Goal: Task Accomplishment & Management: Manage account settings

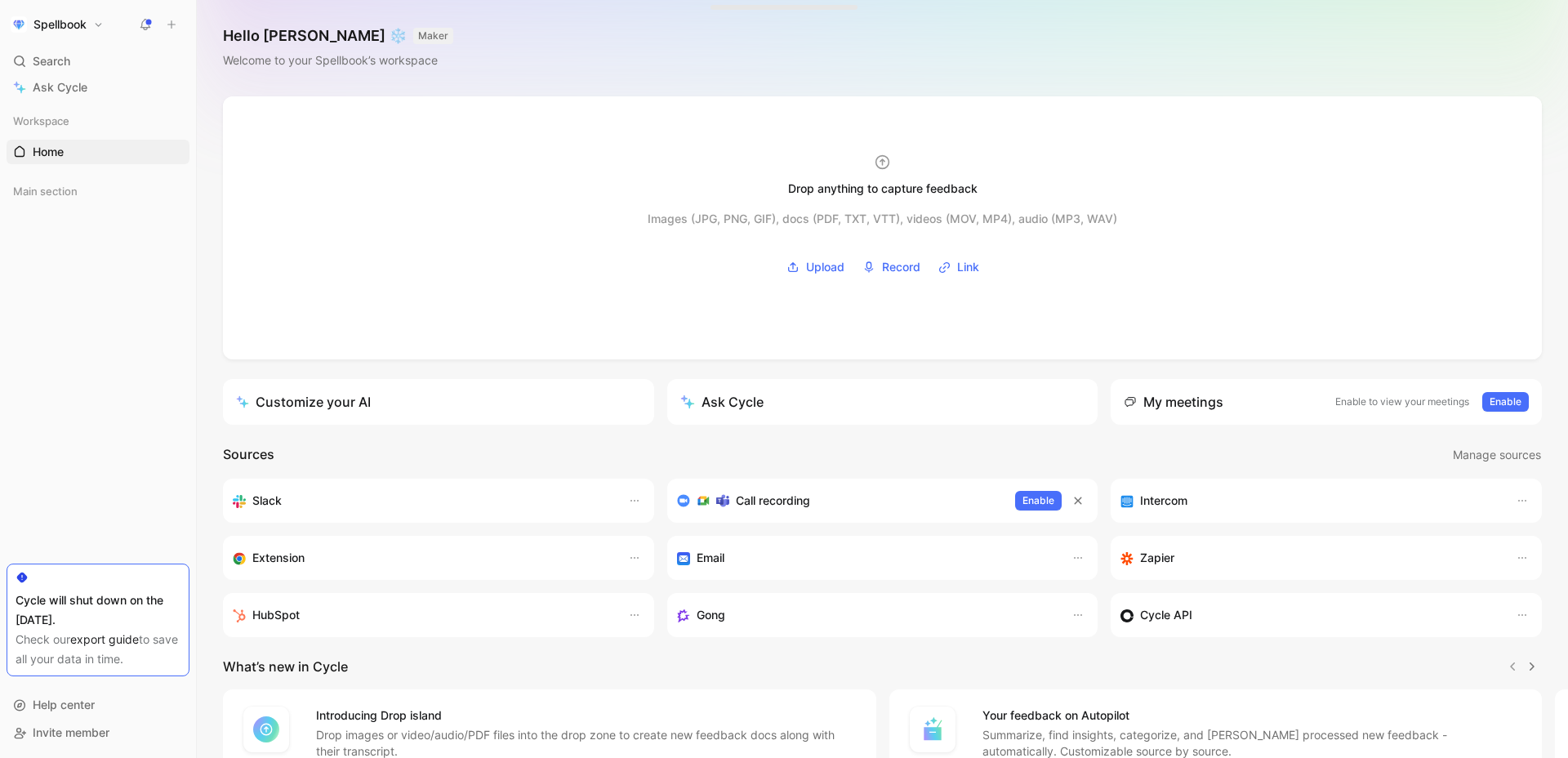
click at [95, 11] on div "Spellbook Search ⌘ K Ask Cycle Workspace Home G then H Main section To pick up …" at bounding box center [98, 379] width 196 height 758
click at [92, 19] on button "Spellbook" at bounding box center [57, 24] width 101 height 23
click at [75, 158] on div "Workspace settings G then S" at bounding box center [110, 168] width 201 height 26
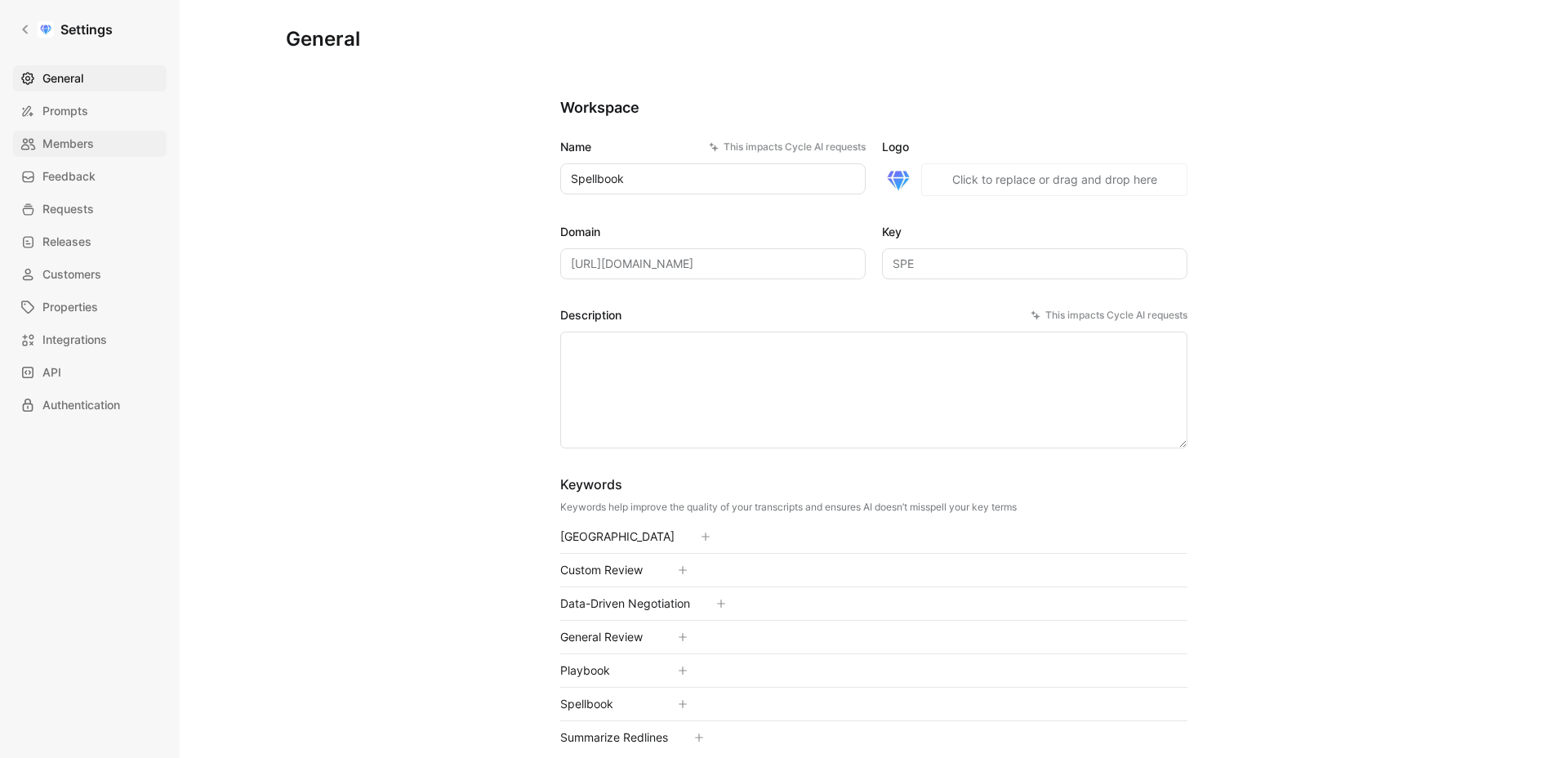
click at [71, 132] on link "Members" at bounding box center [89, 144] width 154 height 26
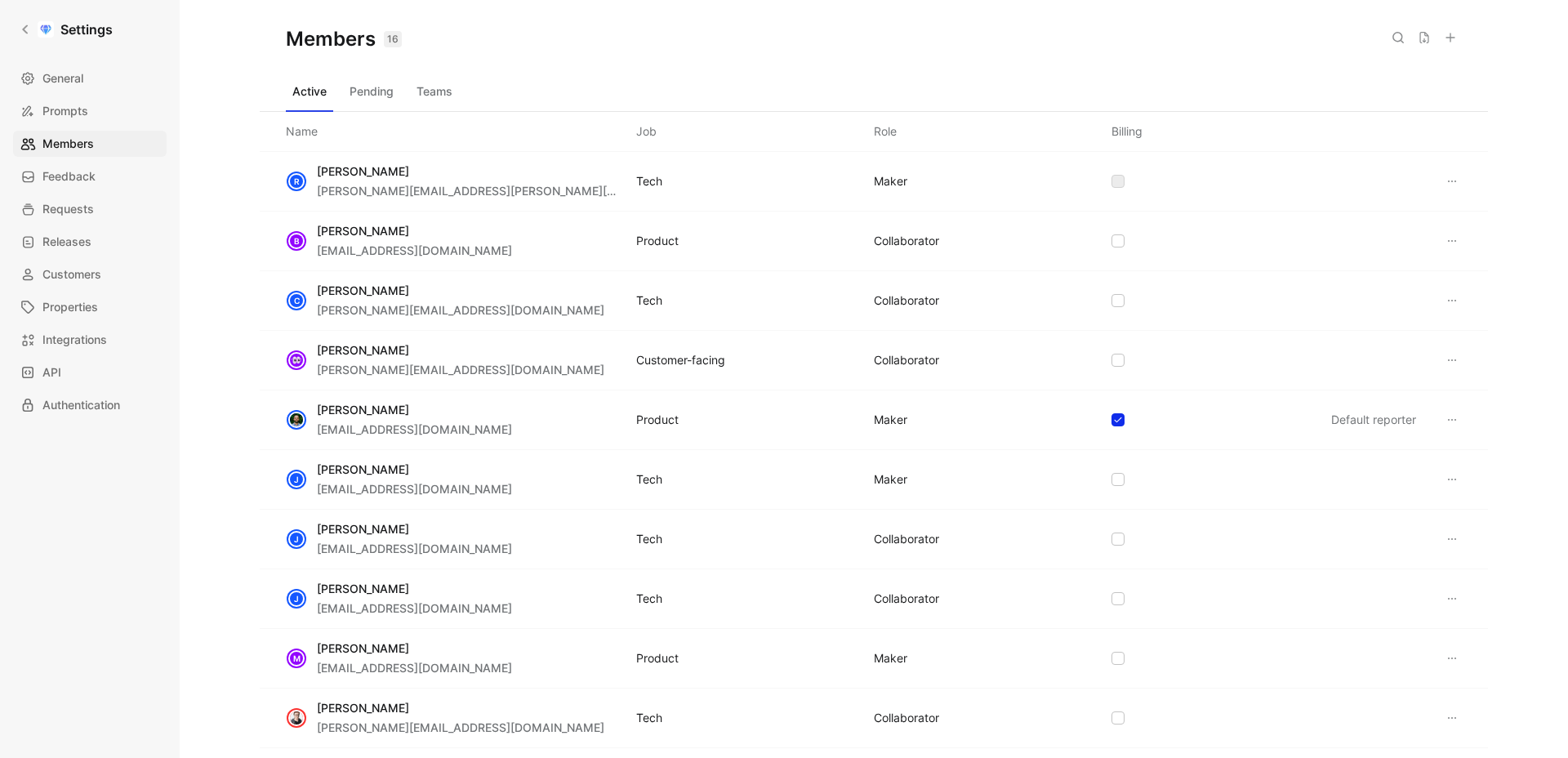
click at [381, 100] on button "Pending" at bounding box center [371, 91] width 57 height 26
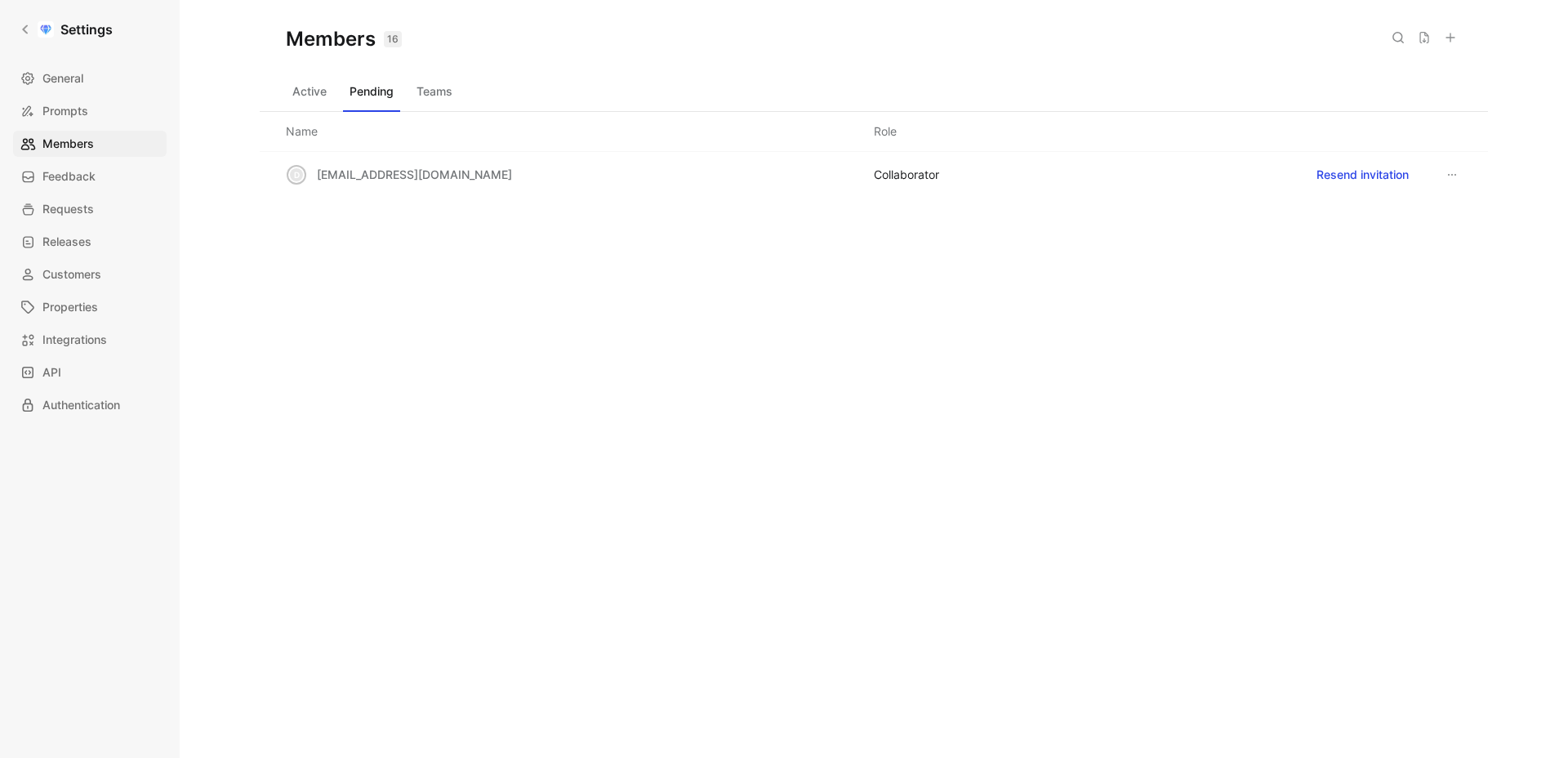
click at [464, 90] on div "Active Pending Teams" at bounding box center [874, 94] width 1176 height 32
click at [438, 91] on button "Teams" at bounding box center [435, 91] width 49 height 26
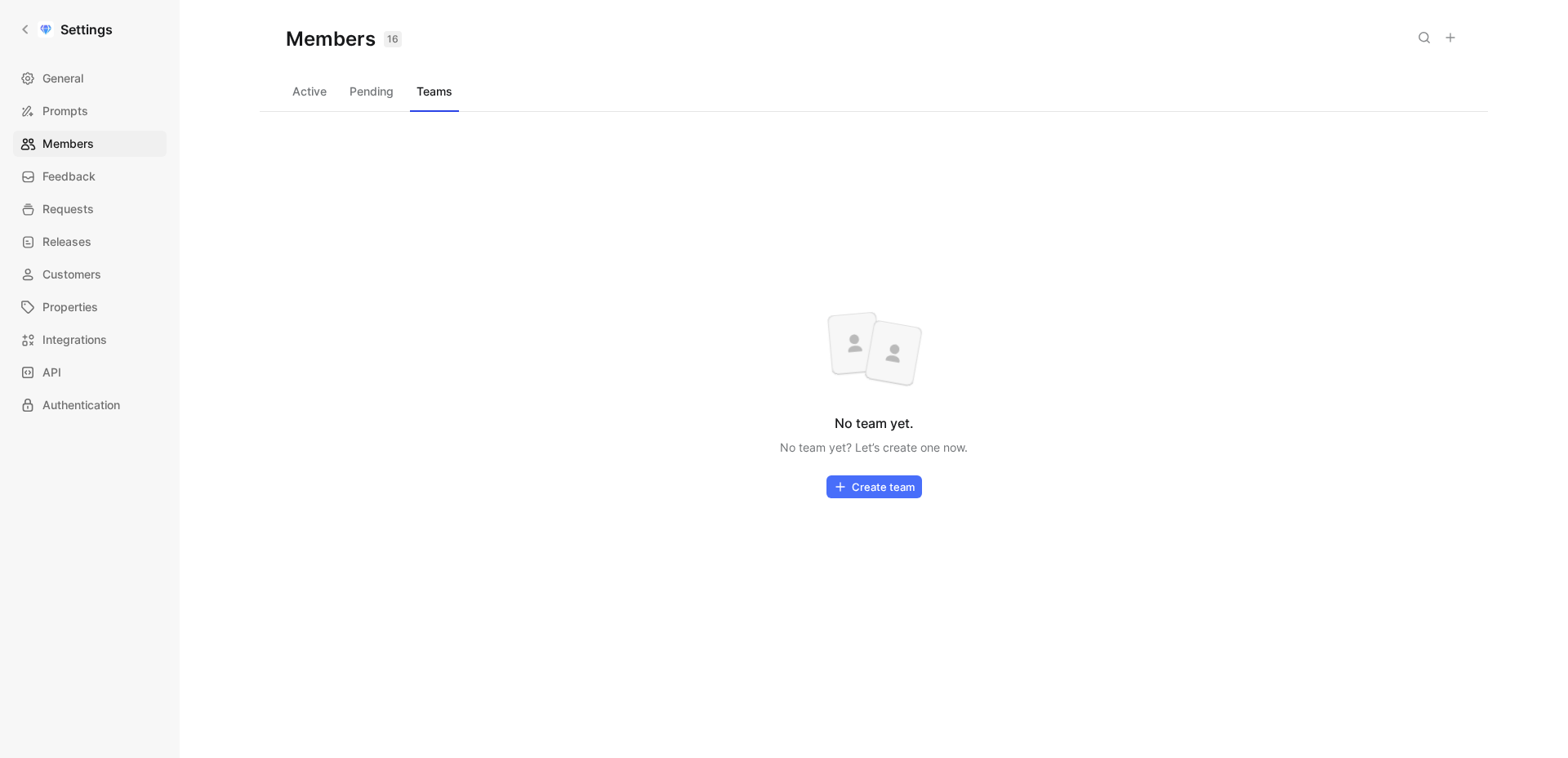
click at [311, 98] on button "Active" at bounding box center [309, 91] width 48 height 26
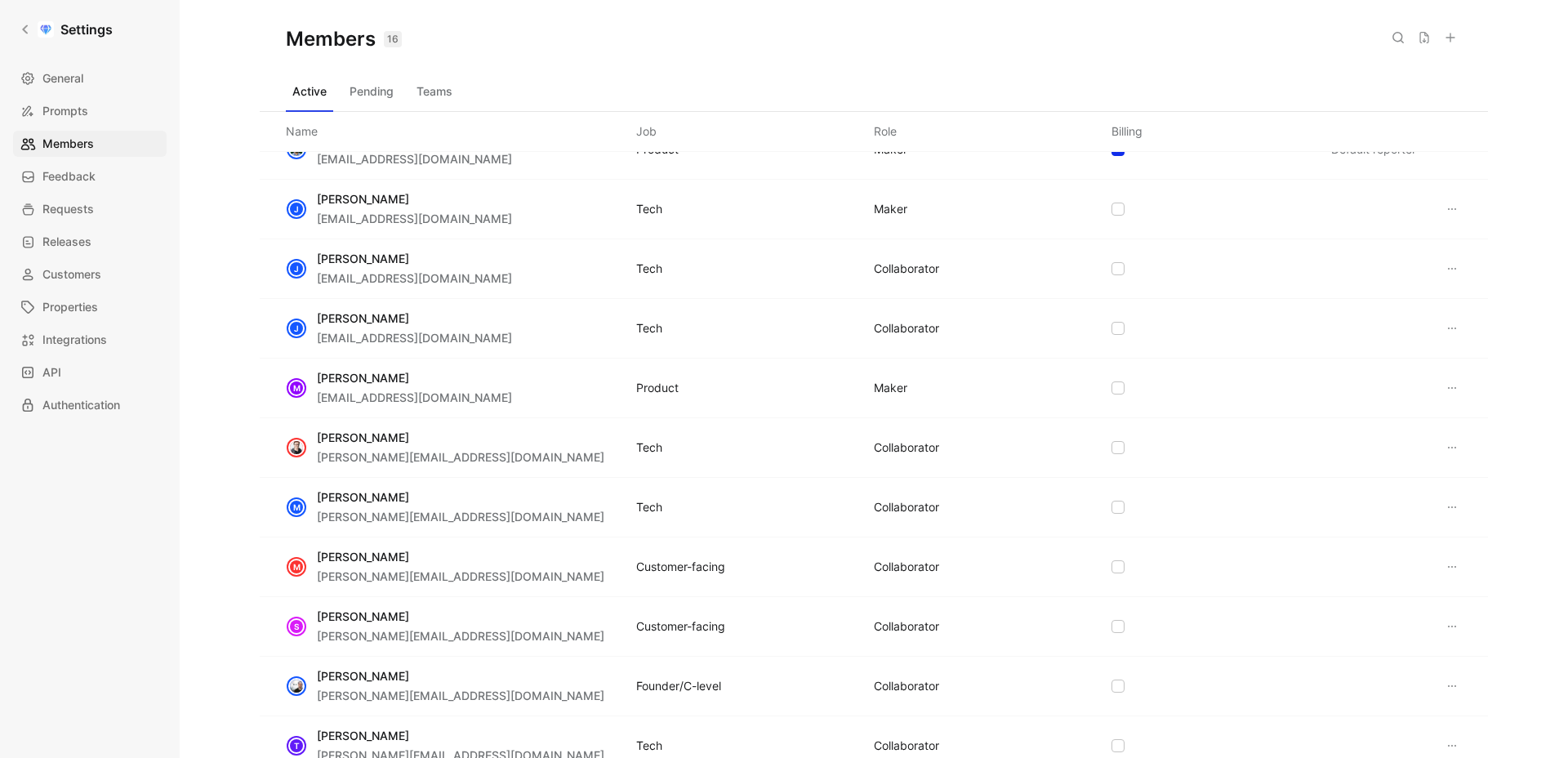
scroll to position [418, 0]
